Goal: Check status: Check status

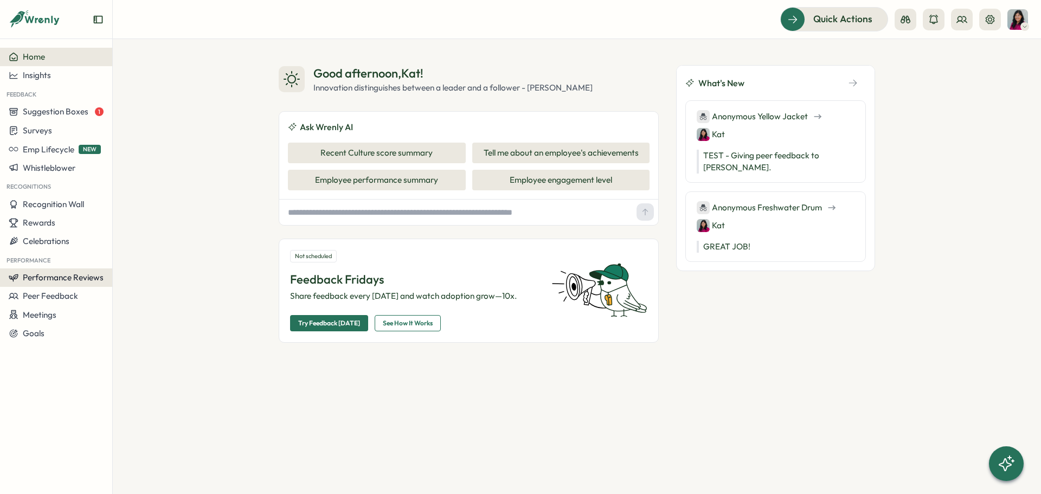
click at [44, 274] on span "Performance Reviews" at bounding box center [63, 277] width 81 height 10
drag, startPoint x: 55, startPoint y: 278, endPoint x: 80, endPoint y: 271, distance: 25.4
click at [56, 278] on span "Performance Reviews" at bounding box center [63, 277] width 81 height 10
click at [92, 277] on span "Performance Reviews" at bounding box center [63, 277] width 81 height 10
click at [135, 249] on div "Reviews" at bounding box center [157, 257] width 93 height 21
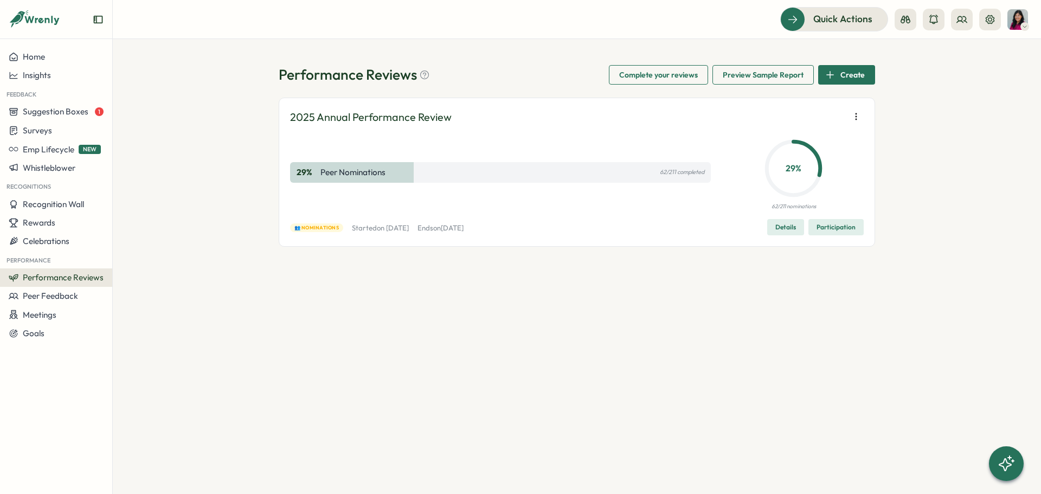
click at [402, 174] on div "29 % Peer Nominations 62/211 completed" at bounding box center [500, 172] width 421 height 21
click at [839, 223] on span "Participation" at bounding box center [836, 227] width 39 height 15
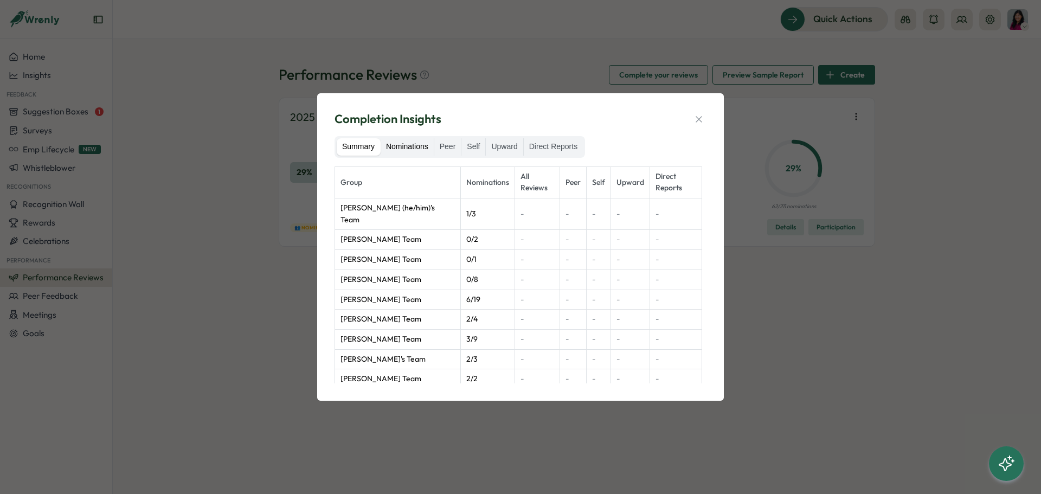
click at [412, 146] on label "Nominations" at bounding box center [407, 146] width 53 height 17
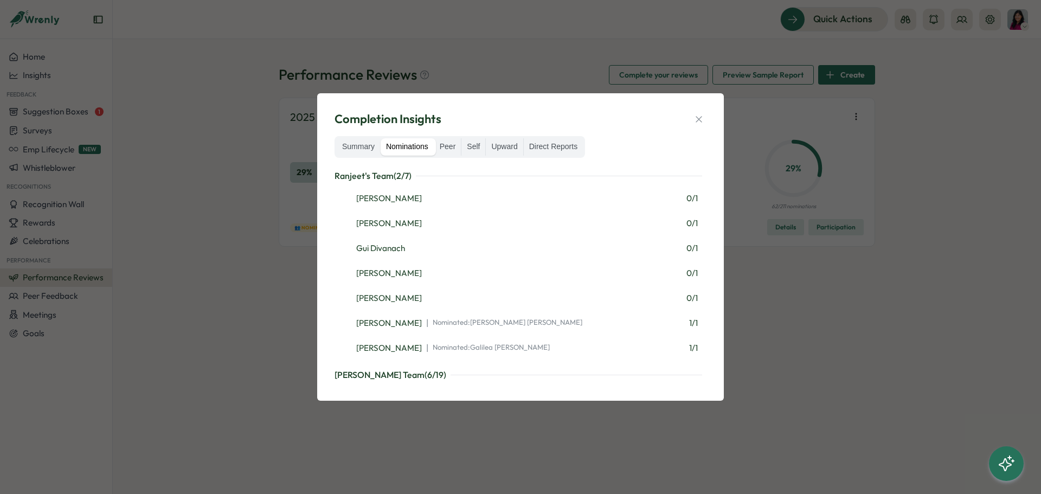
scroll to position [2929, 0]
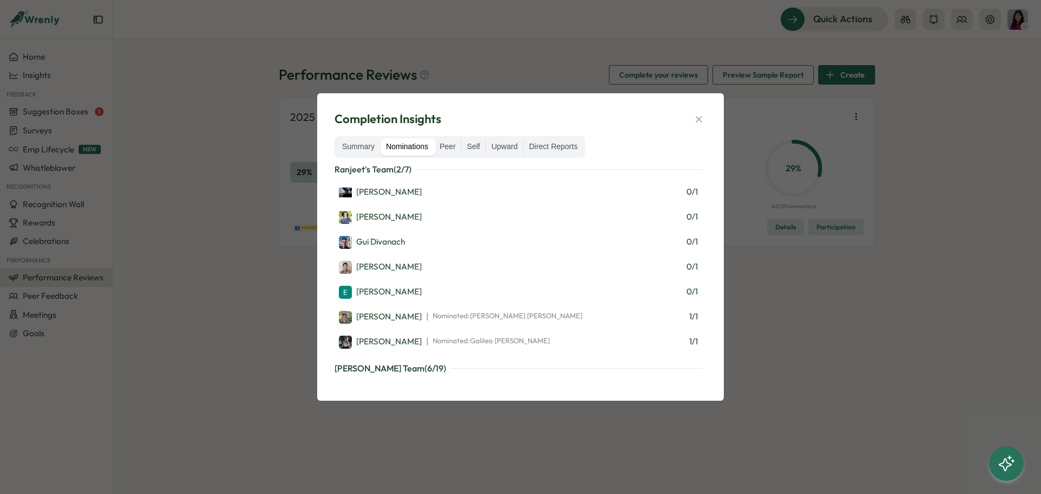
click at [898, 383] on div "Completion Insights Summary Nominations Peer Self Upward Direct Reports [PERSON…" at bounding box center [520, 247] width 1041 height 494
click at [694, 124] on icon "button" at bounding box center [699, 119] width 11 height 11
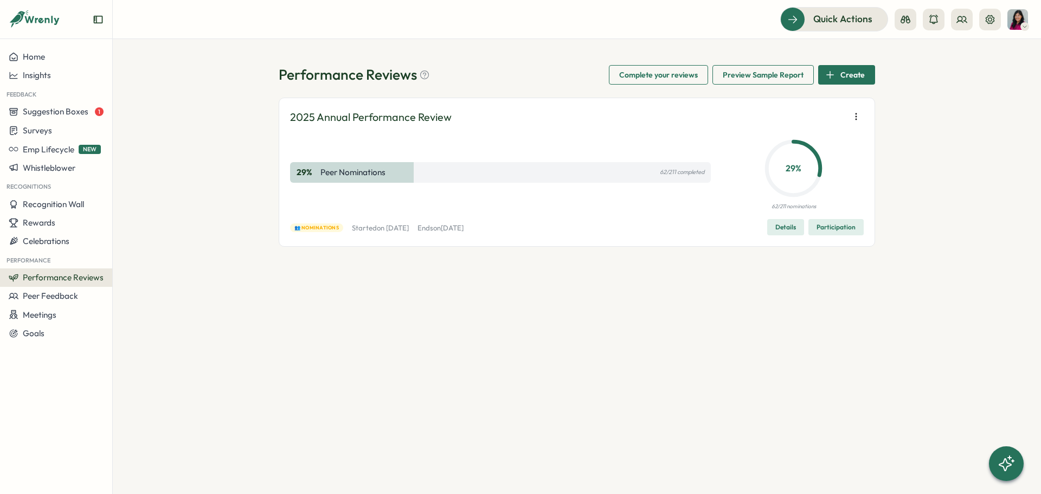
click at [831, 231] on span "Participation" at bounding box center [836, 227] width 39 height 15
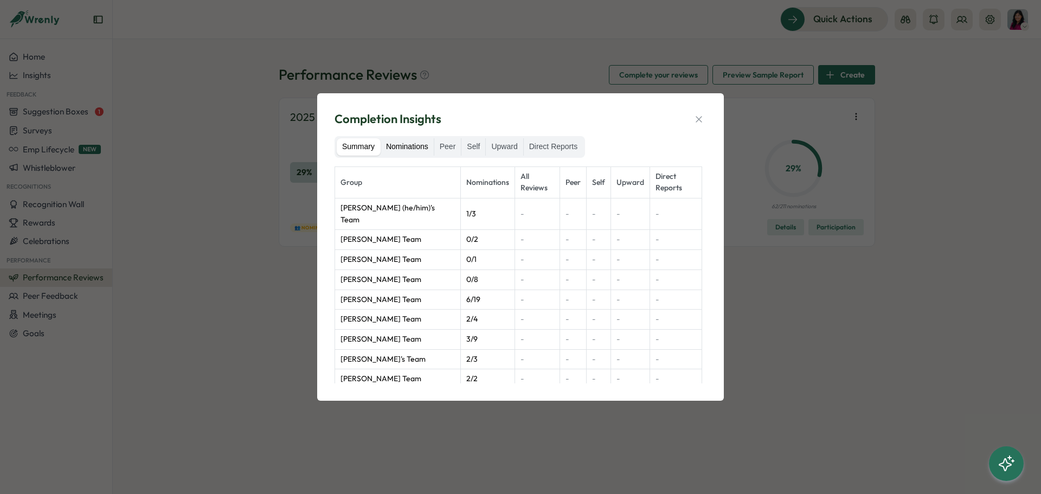
click at [405, 147] on label "Nominations" at bounding box center [407, 146] width 53 height 17
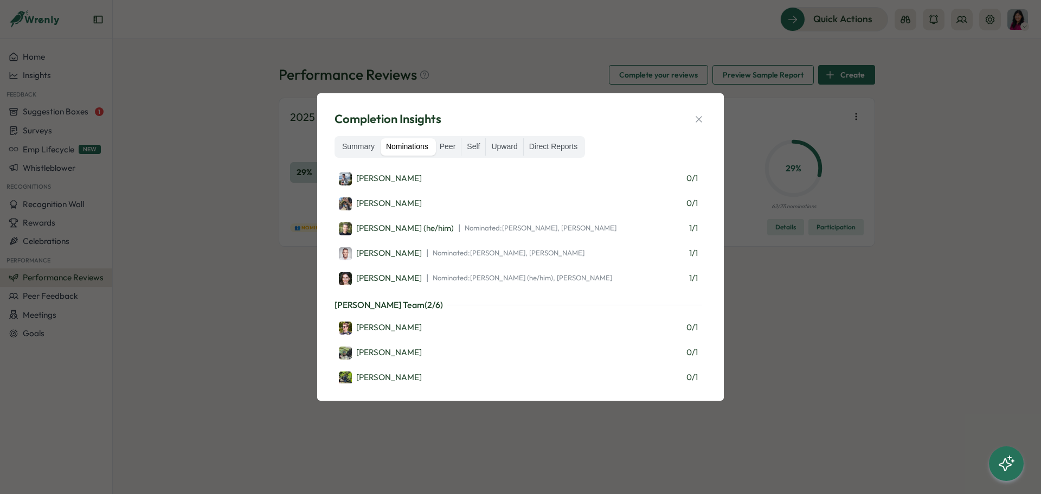
scroll to position [4230, 0]
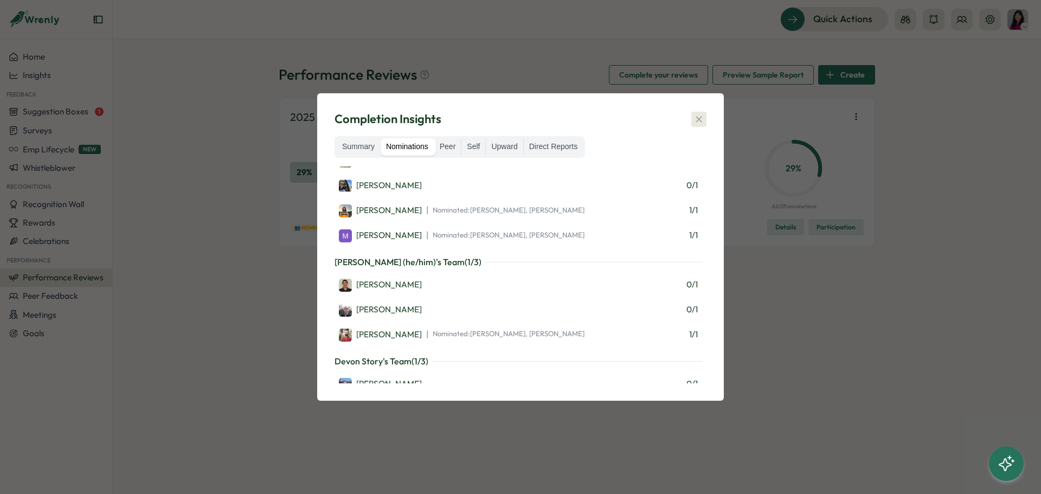
click at [694, 112] on button "button" at bounding box center [698, 119] width 15 height 15
